Goal: Task Accomplishment & Management: Use online tool/utility

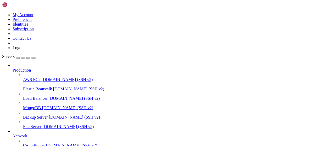
scroll to position [106, 0]
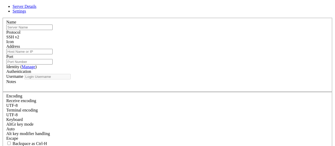
type input "[DEMOGRAPHIC_DATA]"
type input "[TECHNICAL_ID]"
type input "22"
type input "root"
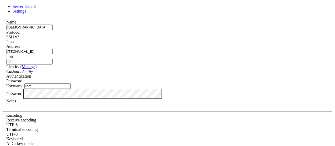
drag, startPoint x: 110, startPoint y: 59, endPoint x: 90, endPoint y: 59, distance: 19.9
click at [53, 54] on input "[TECHNICAL_ID]" at bounding box center [29, 51] width 46 height 5
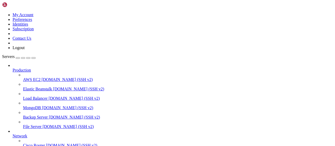
drag, startPoint x: 121, startPoint y: 400, endPoint x: 4, endPoint y: 373, distance: 119.4
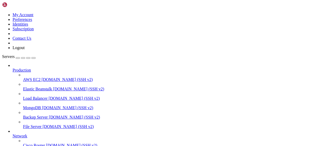
drag, startPoint x: 40, startPoint y: 426, endPoint x: 5, endPoint y: 372, distance: 64.9
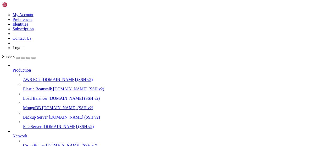
drag, startPoint x: 122, startPoint y: 424, endPoint x: 4, endPoint y: 398, distance: 119.9
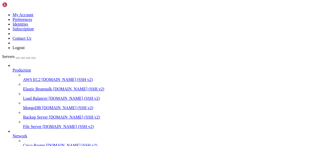
scroll to position [26, 0]
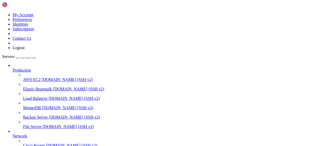
drag, startPoint x: 115, startPoint y: 425, endPoint x: 4, endPoint y: 398, distance: 114.5
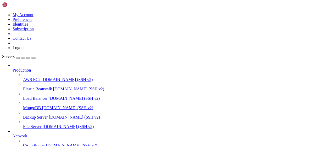
drag, startPoint x: 113, startPoint y: 423, endPoint x: 5, endPoint y: 399, distance: 110.6
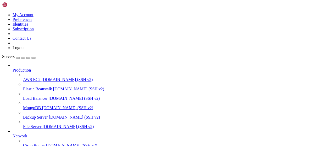
scroll to position [153, 0]
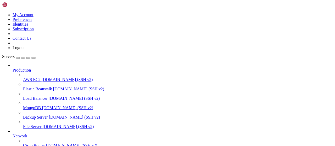
scroll to position [158, 0]
drag, startPoint x: 117, startPoint y: 427, endPoint x: 7, endPoint y: 400, distance: 113.9
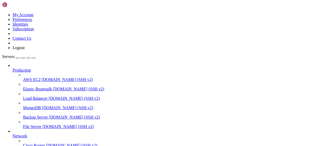
drag, startPoint x: 119, startPoint y: 426, endPoint x: 5, endPoint y: 400, distance: 117.0
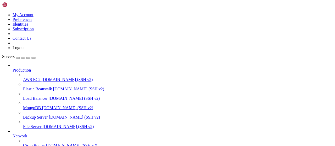
scroll to position [250, 0]
drag, startPoint x: 114, startPoint y: 423, endPoint x: 4, endPoint y: 398, distance: 112.3
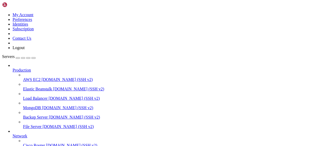
scroll to position [306, 0]
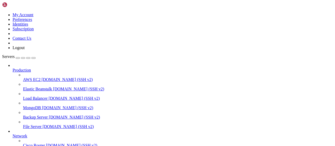
scroll to position [0, 0]
drag, startPoint x: 107, startPoint y: 18, endPoint x: 78, endPoint y: 18, distance: 28.5
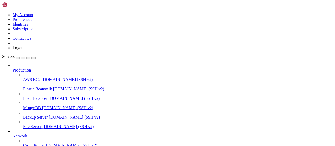
drag, startPoint x: 119, startPoint y: 19, endPoint x: 57, endPoint y: 20, distance: 62.3
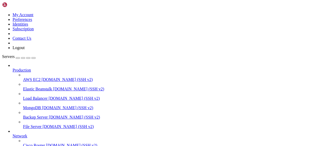
scroll to position [381, 0]
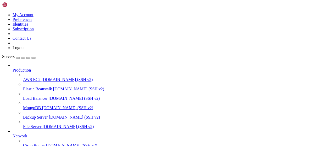
type input "/root/Piar-Flow"
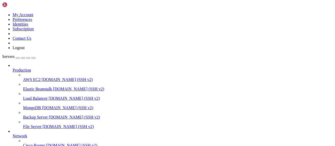
scroll to position [0, 0]
drag, startPoint x: 115, startPoint y: 17, endPoint x: 61, endPoint y: 15, distance: 54.8
drag, startPoint x: 71, startPoint y: 7, endPoint x: 132, endPoint y: 21, distance: 62.4
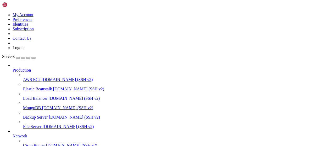
scroll to position [469, 0]
drag, startPoint x: 192, startPoint y: 439, endPoint x: 181, endPoint y: 405, distance: 35.9
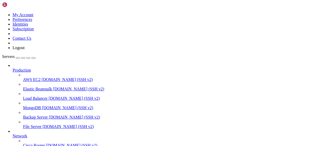
drag, startPoint x: 194, startPoint y: 440, endPoint x: 5, endPoint y: 387, distance: 196.3
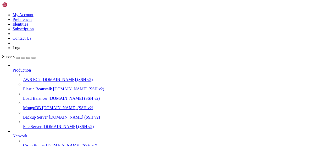
drag, startPoint x: 179, startPoint y: 431, endPoint x: 5, endPoint y: 351, distance: 191.4
